Goal: Navigation & Orientation: Find specific page/section

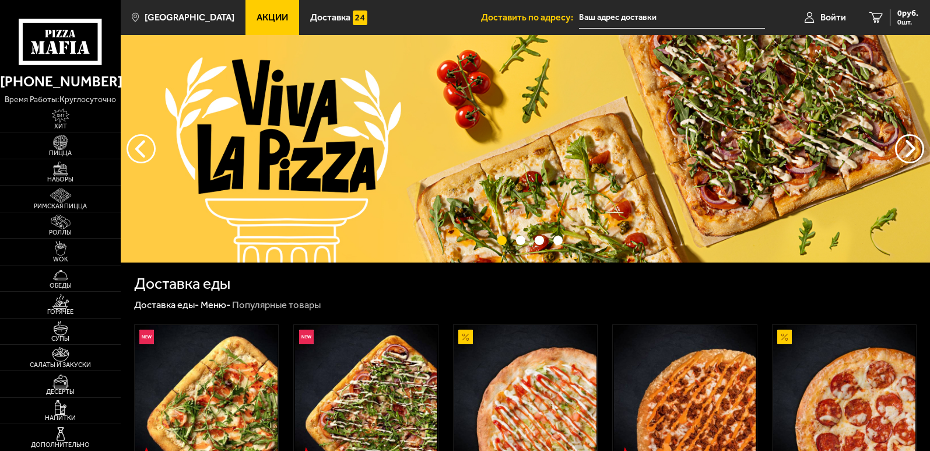
scroll to position [233, 0]
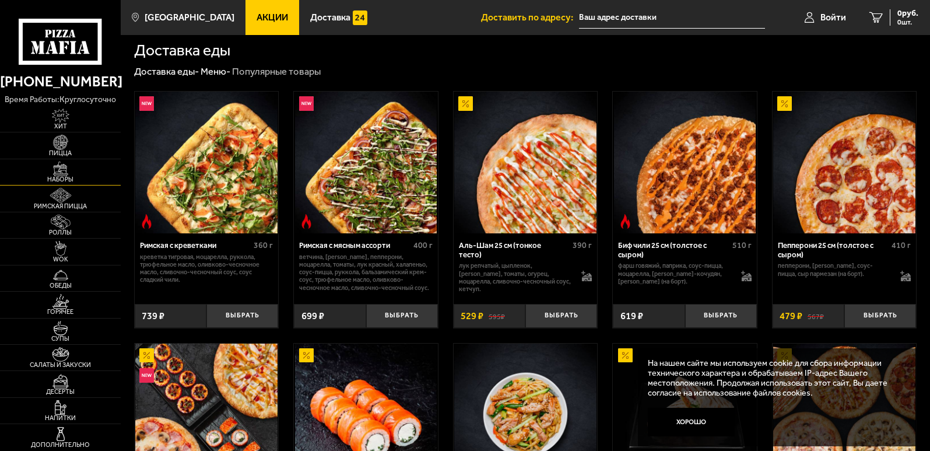
click at [63, 174] on img at bounding box center [60, 168] width 37 height 15
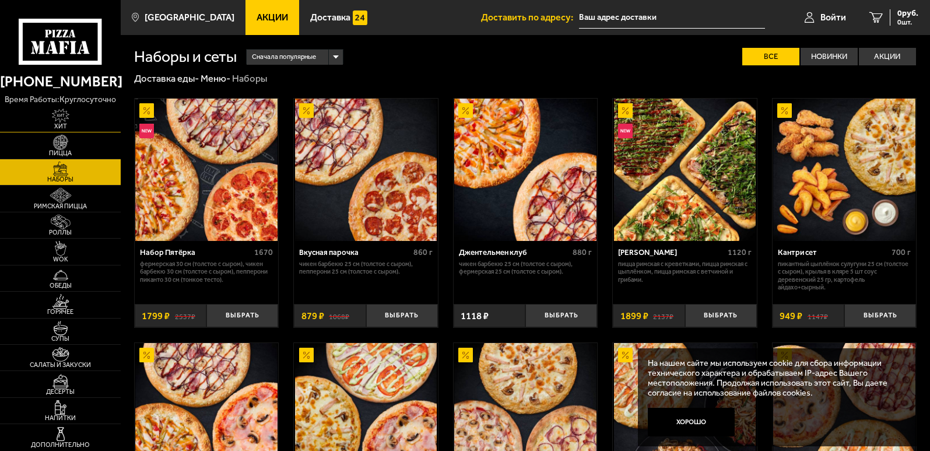
click at [73, 125] on span "Хит" at bounding box center [60, 126] width 121 height 6
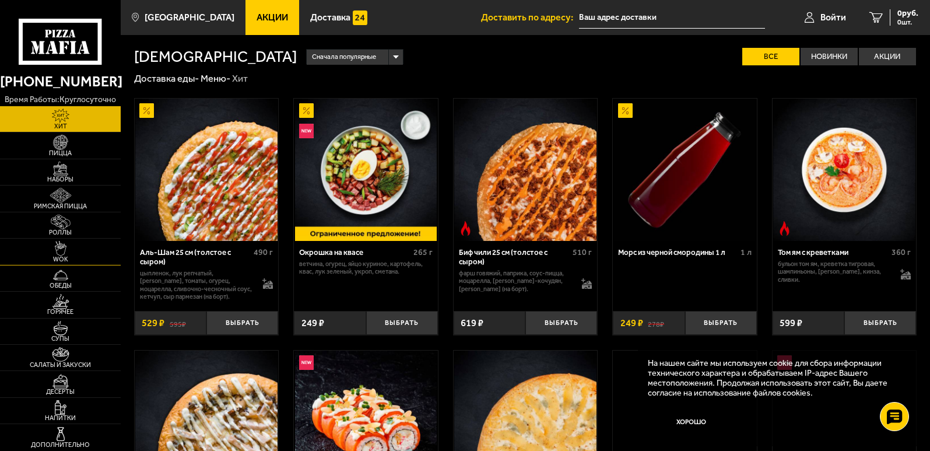
click at [78, 256] on span "WOK" at bounding box center [60, 259] width 121 height 6
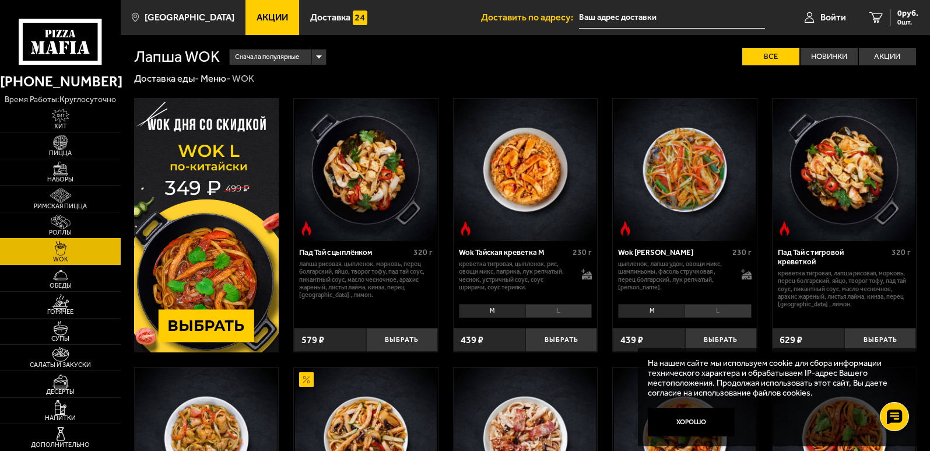
click at [65, 219] on img at bounding box center [60, 222] width 37 height 15
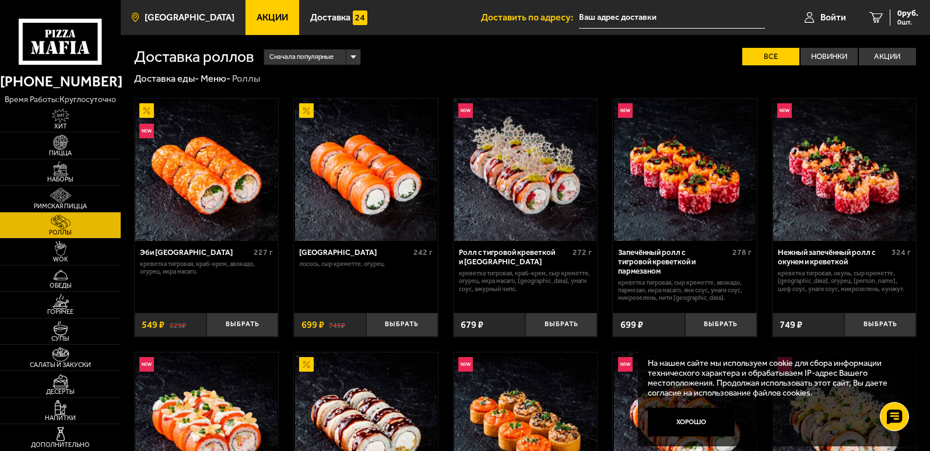
click at [203, 13] on span "[GEOGRAPHIC_DATA]" at bounding box center [190, 17] width 90 height 9
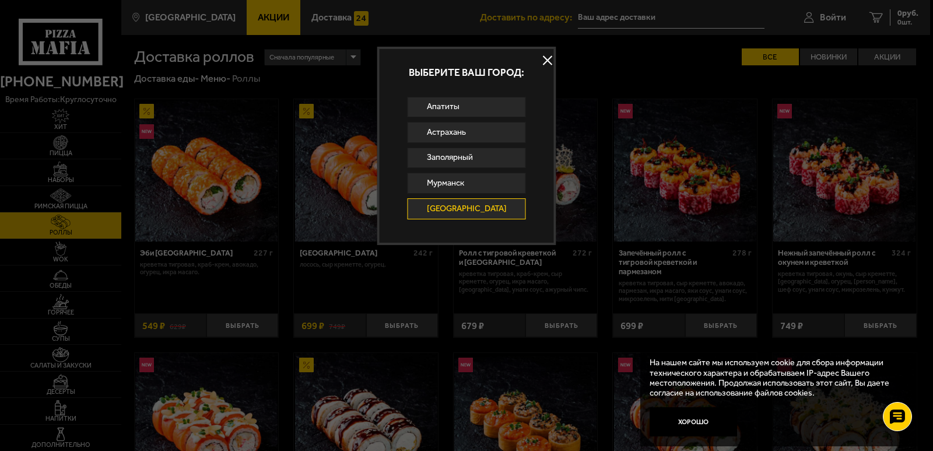
click at [543, 63] on button at bounding box center [547, 59] width 17 height 17
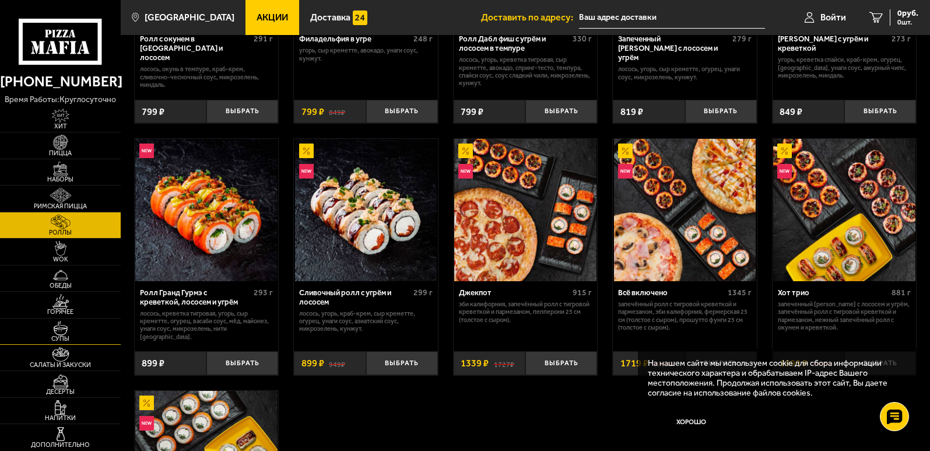
scroll to position [641, 0]
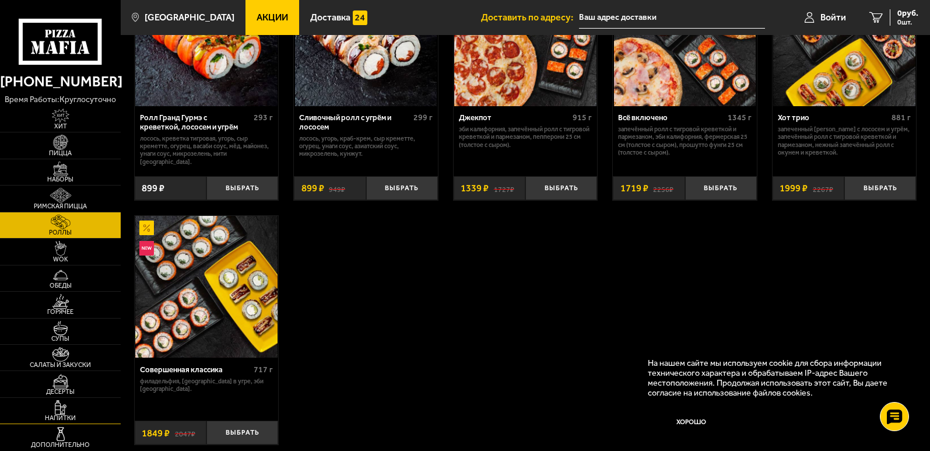
click at [77, 410] on img at bounding box center [60, 407] width 37 height 15
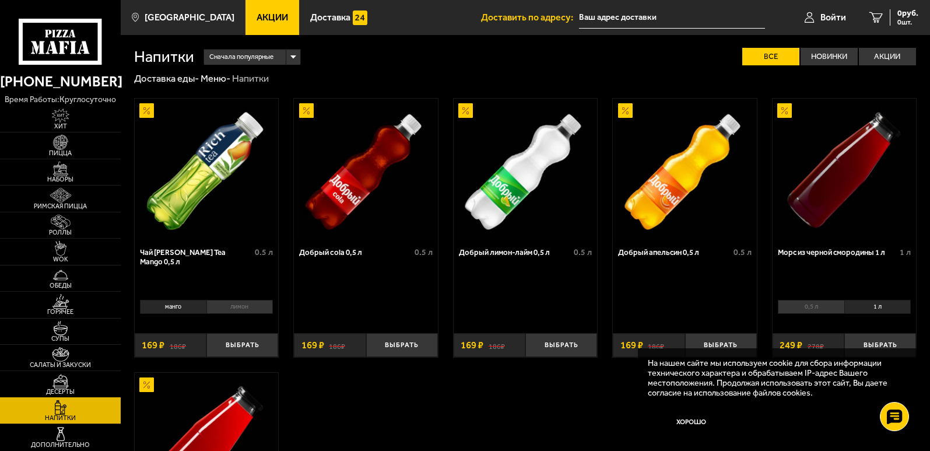
click at [77, 383] on img at bounding box center [60, 381] width 37 height 15
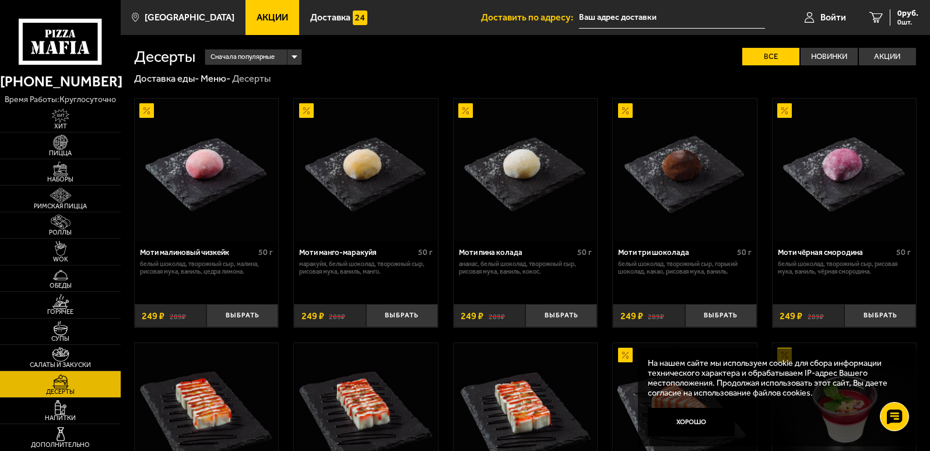
click at [635, 21] on input "text" at bounding box center [672, 18] width 186 height 22
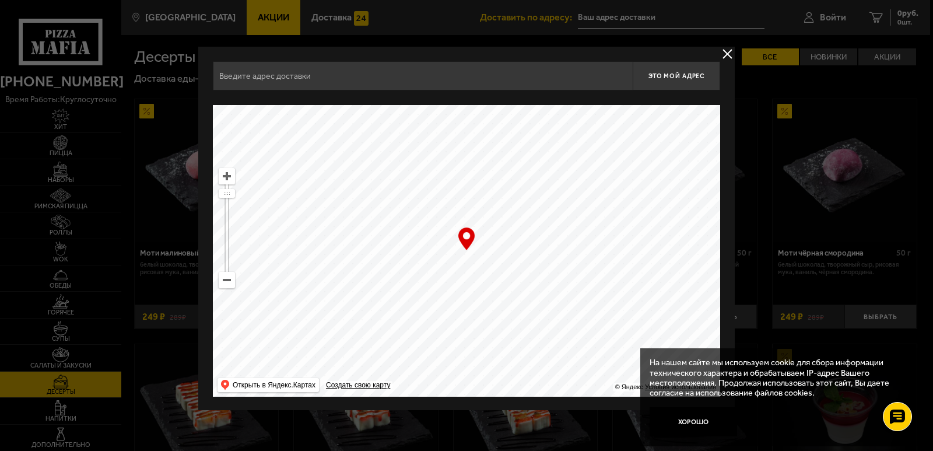
click at [726, 63] on div "Это мой адрес Найдите адрес перетащив карту … © Яндекс Условия использования От…" at bounding box center [466, 229] width 536 height 364
click at [726, 60] on button "delivery type" at bounding box center [727, 54] width 15 height 15
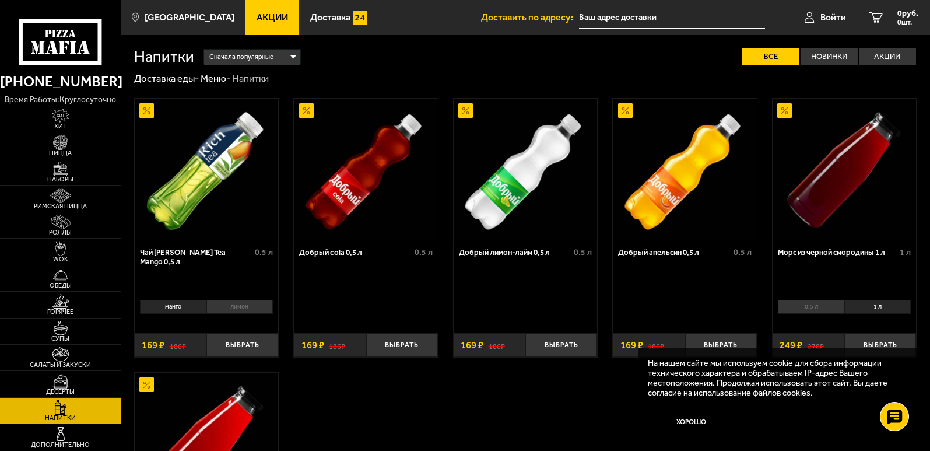
scroll to position [641, 0]
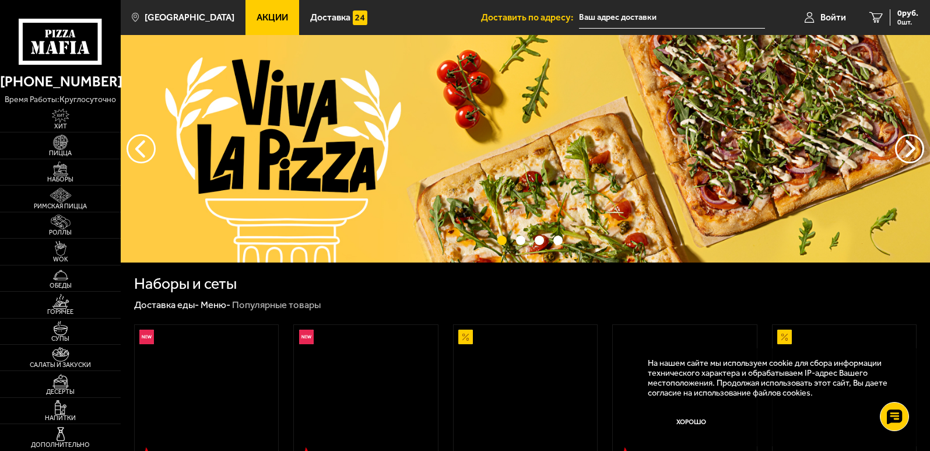
scroll to position [233, 0]
